Goal: Information Seeking & Learning: Learn about a topic

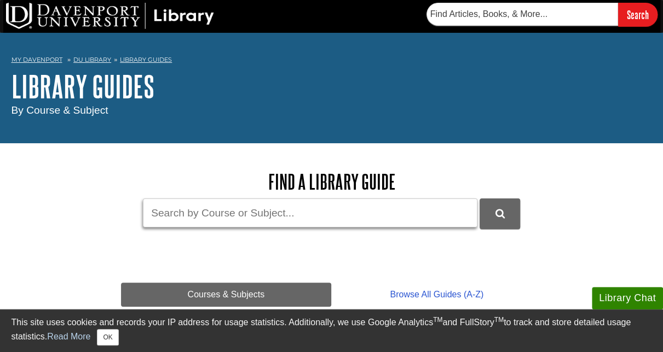
click at [216, 217] on input "Guide Search Terms" at bounding box center [310, 213] width 334 height 29
type input "science"
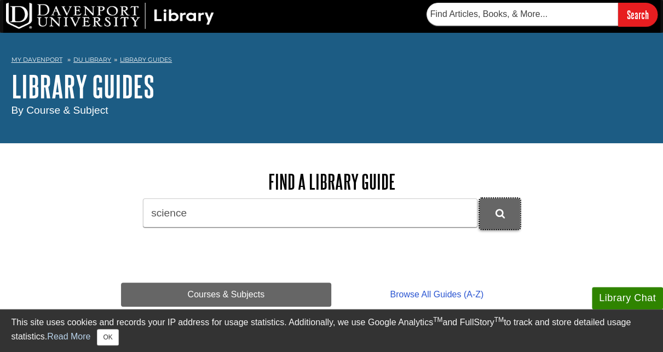
click at [493, 212] on button "DU Library Guides Search" at bounding box center [499, 214] width 40 height 30
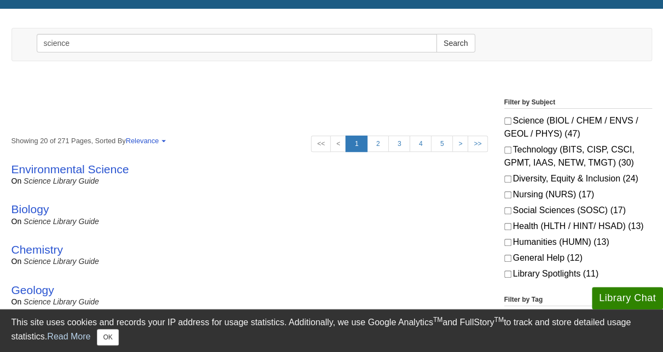
scroll to position [164, 0]
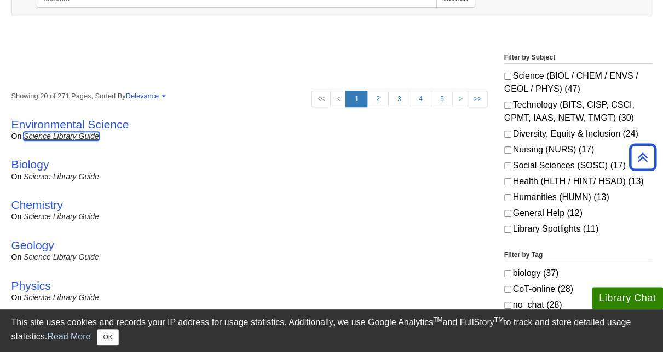
click at [85, 138] on link "Science Library Guide" at bounding box center [62, 136] width 76 height 9
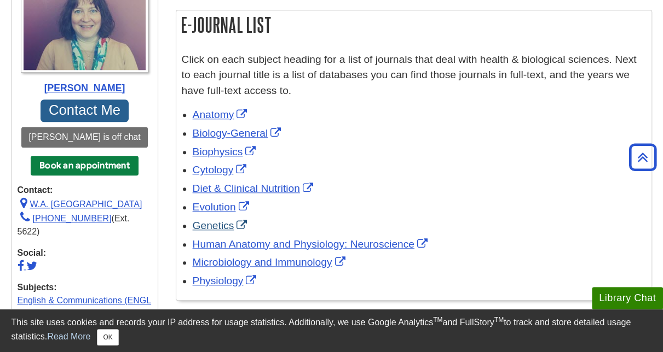
scroll to position [438, 0]
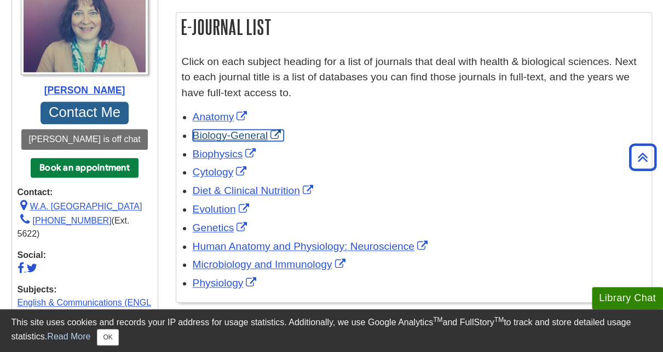
click at [214, 137] on link "Biology-General" at bounding box center [238, 135] width 91 height 11
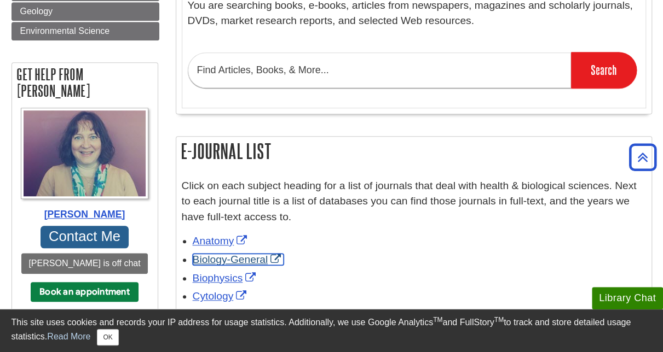
scroll to position [274, 0]
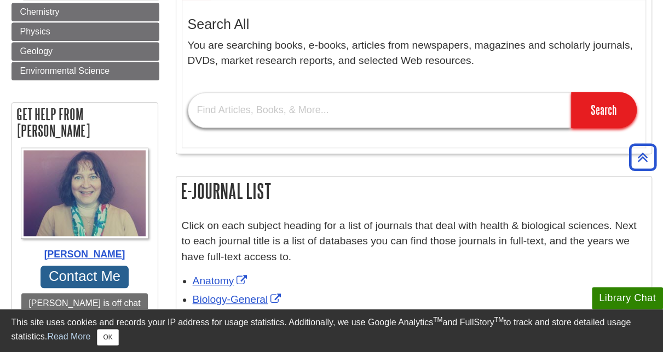
click at [231, 109] on input "text" at bounding box center [379, 110] width 383 height 36
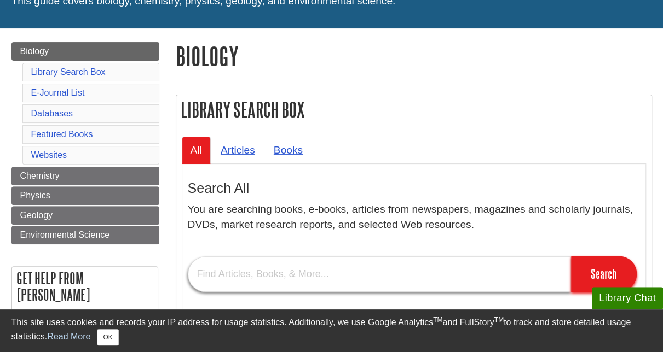
scroll to position [55, 0]
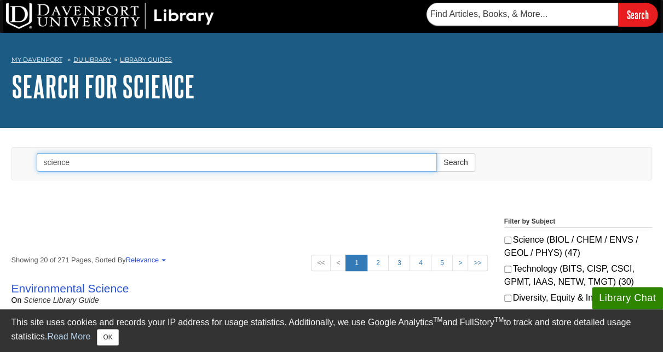
click at [92, 163] on input "science" at bounding box center [237, 162] width 401 height 19
type input "s"
type input "BIOL 115"
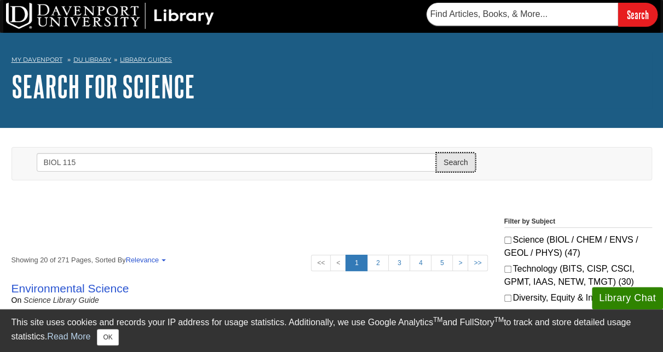
click at [459, 162] on button "Search" at bounding box center [455, 162] width 38 height 19
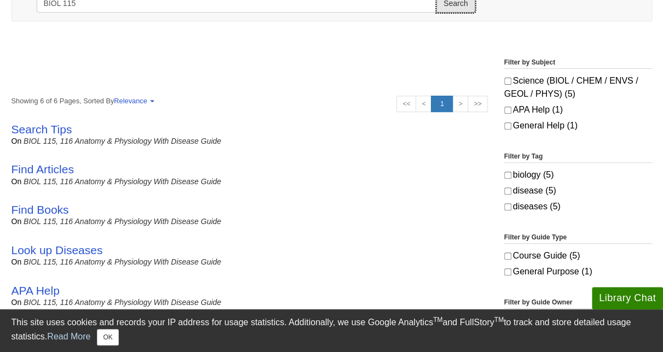
scroll to position [164, 0]
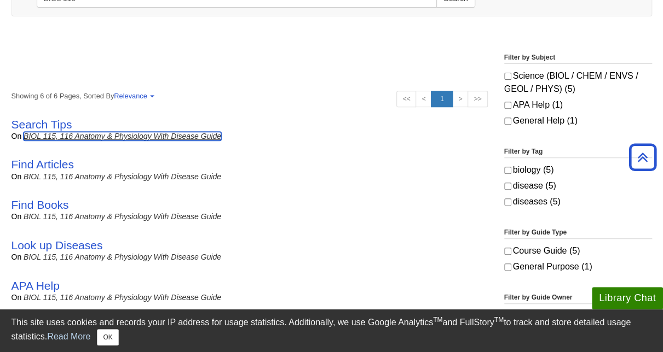
click at [79, 137] on link "BIOL 115, 116 Anatomy & Physiology with Disease Guide" at bounding box center [123, 136] width 198 height 9
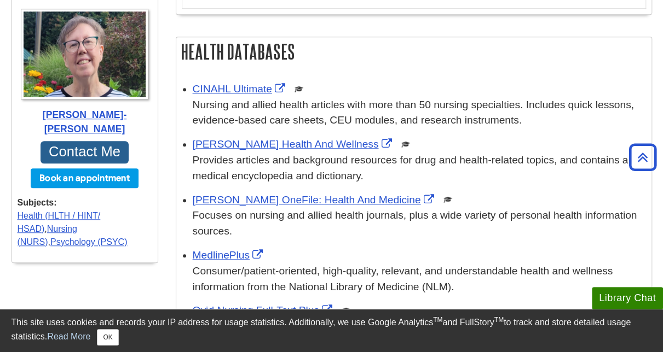
scroll to position [438, 0]
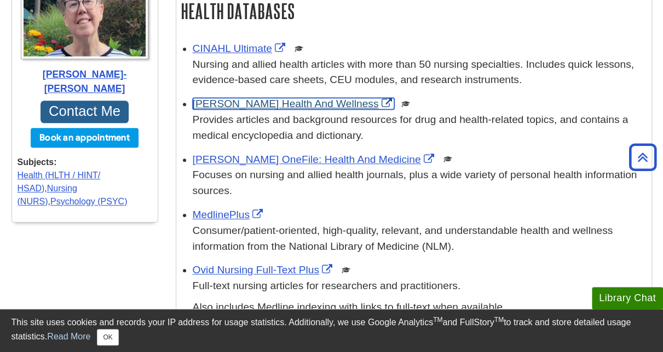
click at [269, 104] on link "[PERSON_NAME] Health And Wellness" at bounding box center [294, 103] width 202 height 11
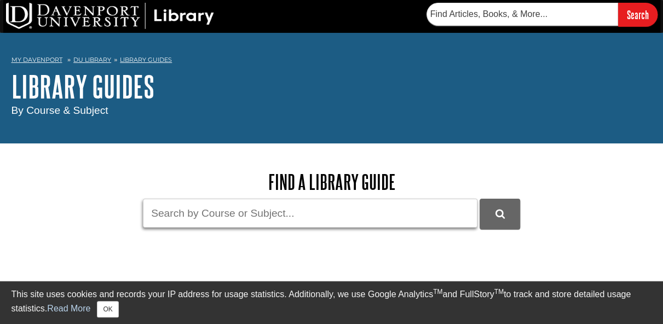
click at [219, 217] on input "Guide Search Terms" at bounding box center [310, 213] width 334 height 29
type input "BIOL 115"
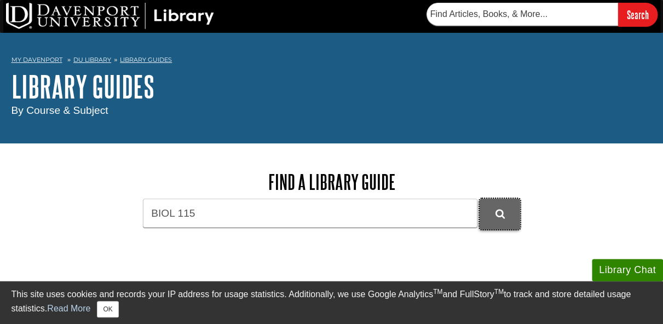
click at [498, 211] on icon "DU Library Guides Search" at bounding box center [499, 214] width 9 height 10
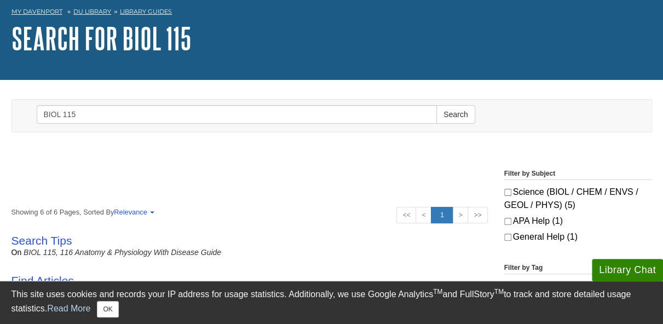
scroll to position [109, 0]
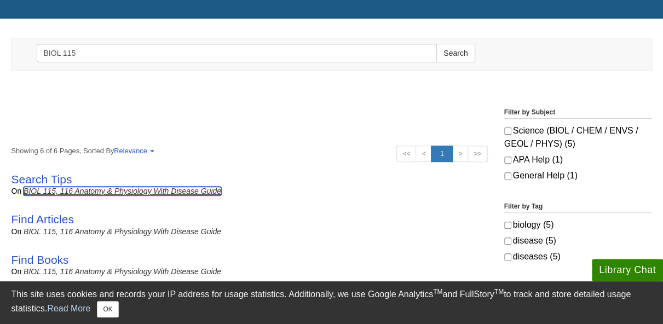
click at [138, 190] on link "BIOL 115, 116 Anatomy & Physiology with Disease Guide" at bounding box center [123, 191] width 198 height 9
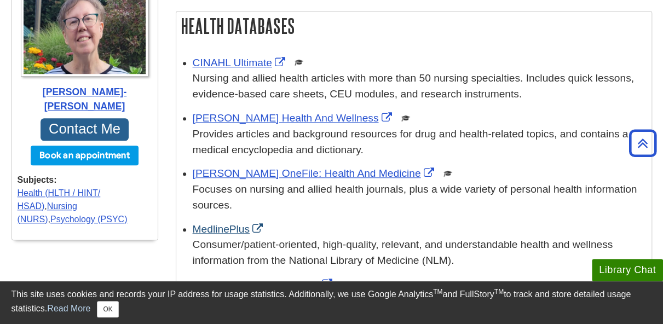
scroll to position [438, 0]
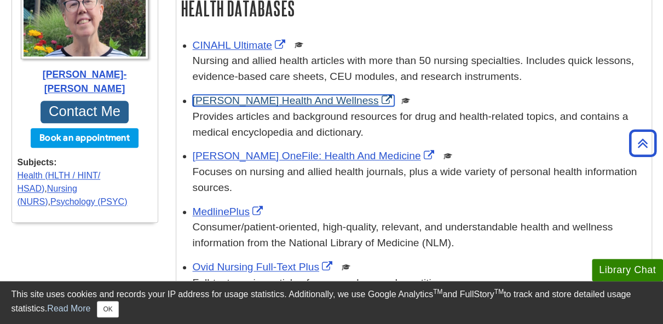
click at [276, 100] on link "Gale Health And Wellness" at bounding box center [294, 100] width 202 height 11
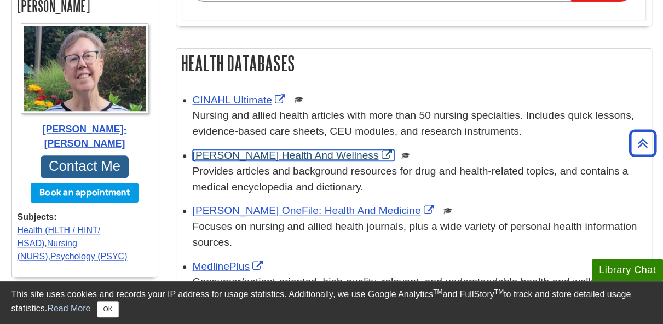
scroll to position [274, 0]
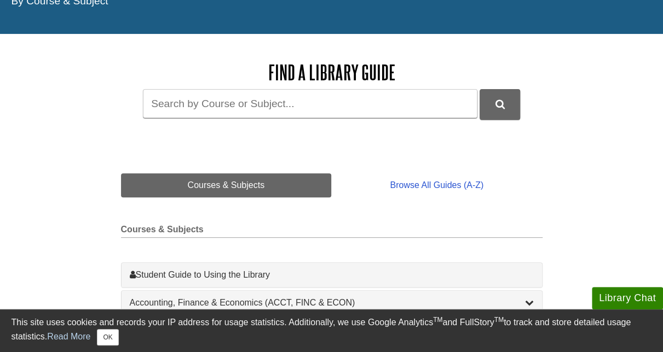
scroll to position [55, 0]
